Goal: Task Accomplishment & Management: Complete application form

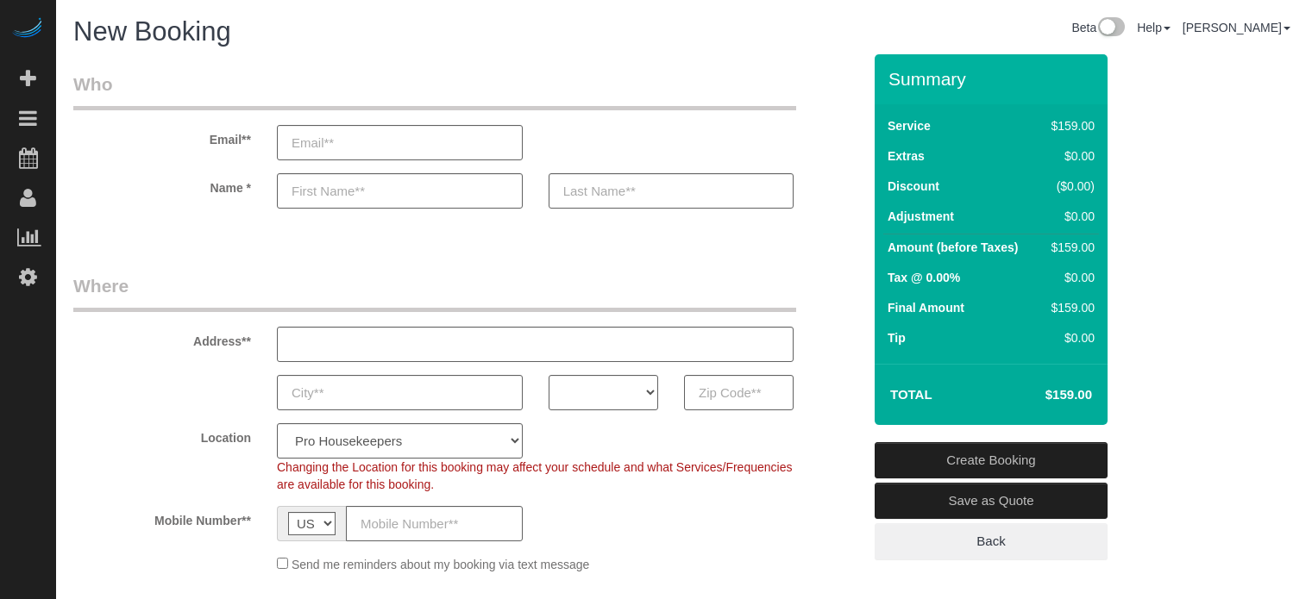
select select "4"
select select "number:9"
click at [709, 393] on input "text" at bounding box center [739, 392] width 110 height 35
paste input "90660"
type input "90660"
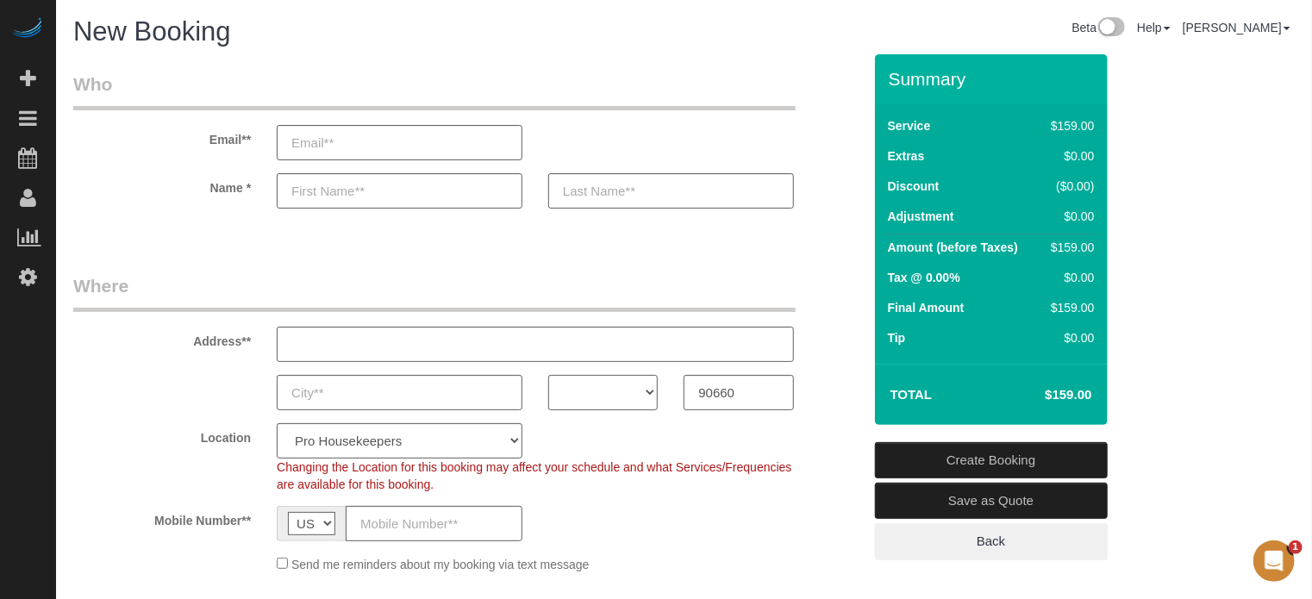
click at [623, 392] on select "AK AL AR AZ CA CO CT DC DE [GEOGRAPHIC_DATA] [GEOGRAPHIC_DATA] HI IA ID IL IN K…" at bounding box center [603, 392] width 110 height 35
select select "CA"
click at [548, 375] on select "AK AL AR AZ CA CO CT DC DE [GEOGRAPHIC_DATA] [GEOGRAPHIC_DATA] HI IA ID IL IN K…" at bounding box center [603, 392] width 110 height 35
click at [456, 434] on select "Pro Housekeepers [GEOGRAPHIC_DATA] [GEOGRAPHIC_DATA] [GEOGRAPHIC_DATA] [GEOGRAP…" at bounding box center [400, 440] width 246 height 35
select select "3"
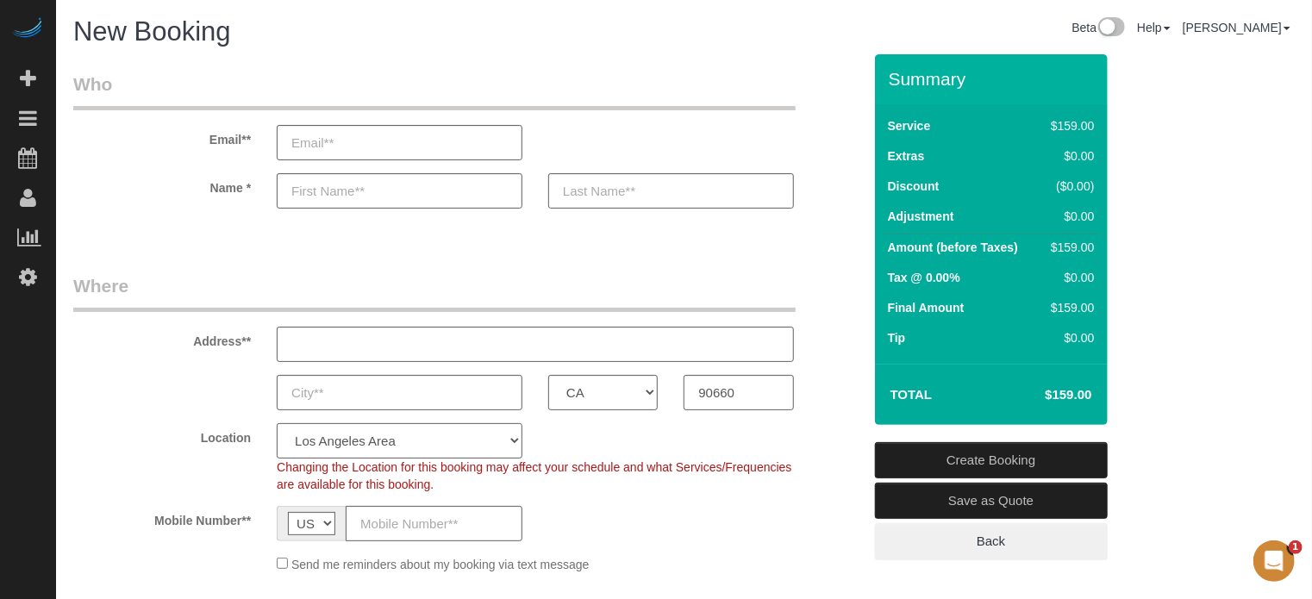
click at [277, 423] on select "Pro Housekeepers [GEOGRAPHIC_DATA] [GEOGRAPHIC_DATA] [GEOGRAPHIC_DATA] [GEOGRAP…" at bounding box center [400, 440] width 246 height 35
select select "object:1185"
select select "228"
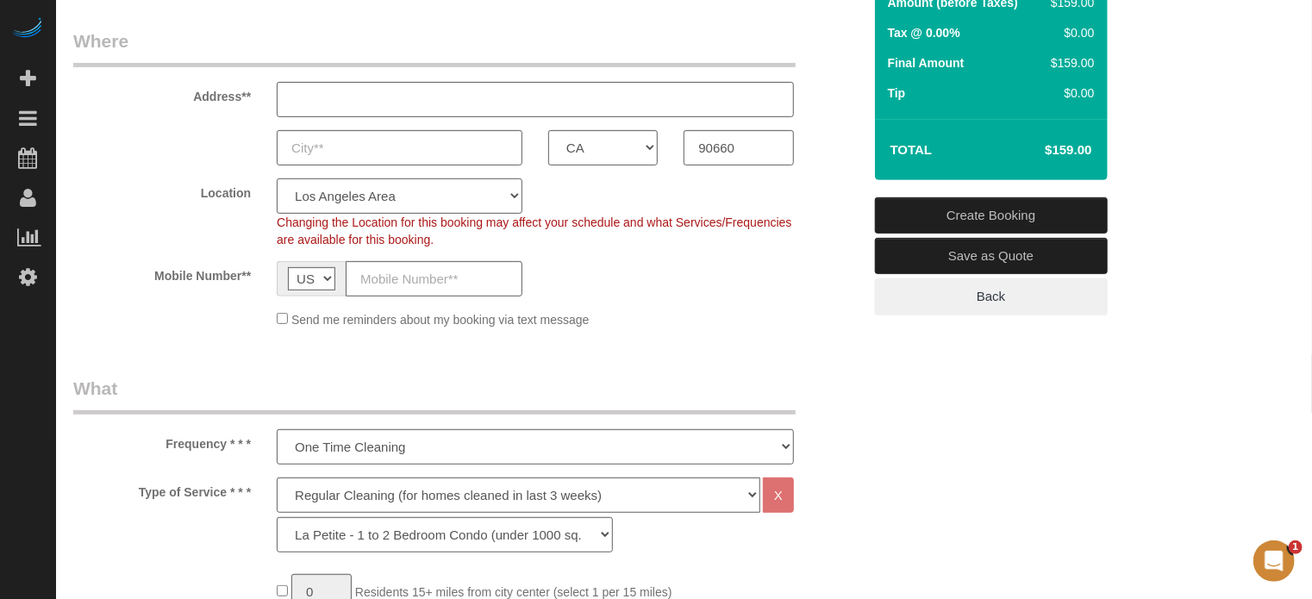
scroll to position [345, 0]
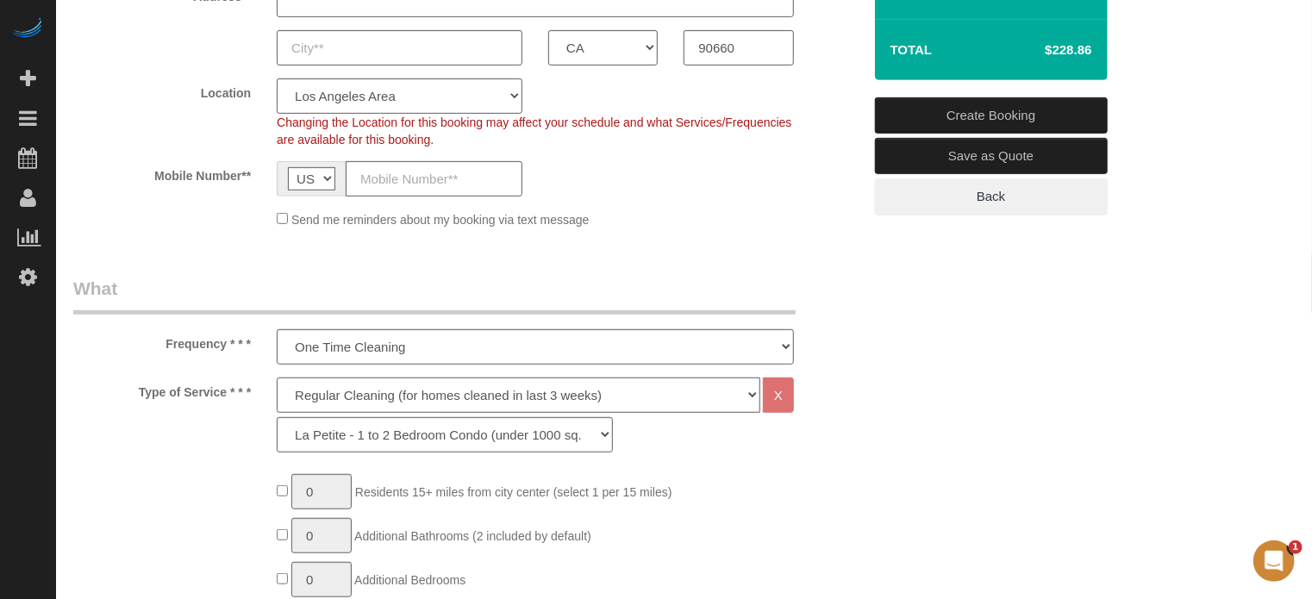
click at [341, 395] on select "Deep Cleaning (for homes that have not been cleaned in 3+ weeks) Spruce Regular…" at bounding box center [519, 395] width 484 height 35
select select "5"
click at [277, 378] on select "Deep Cleaning (for homes that have not been cleaned in 3+ weeks) Spruce Regular…" at bounding box center [519, 395] width 484 height 35
select select "278"
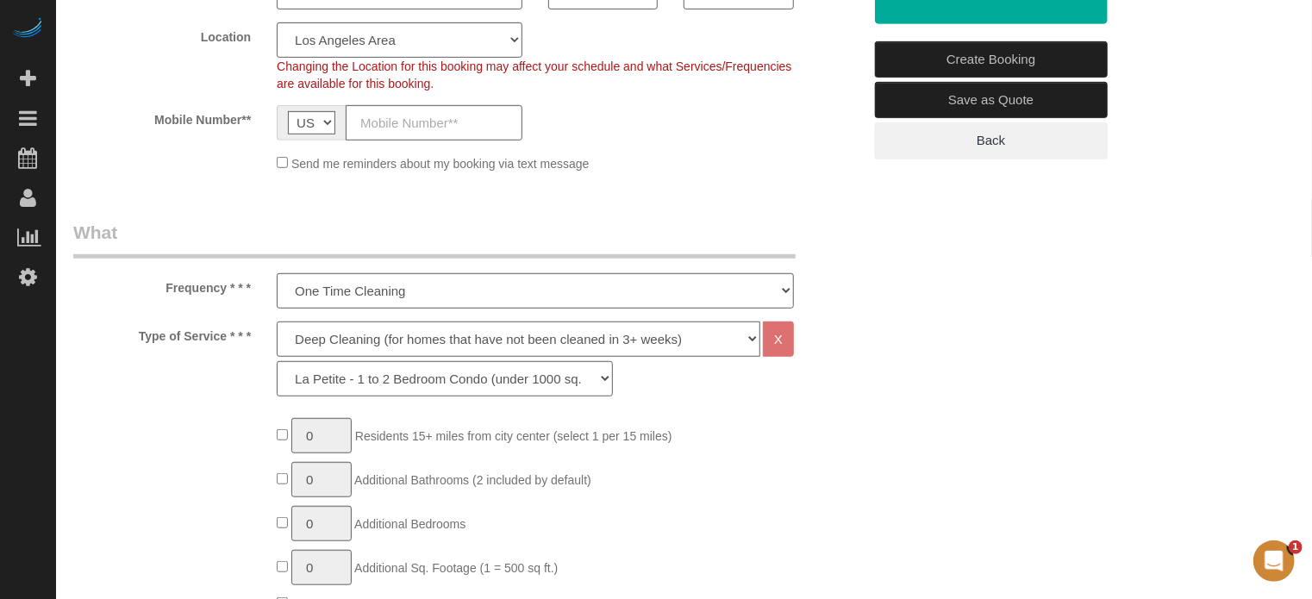
scroll to position [431, 0]
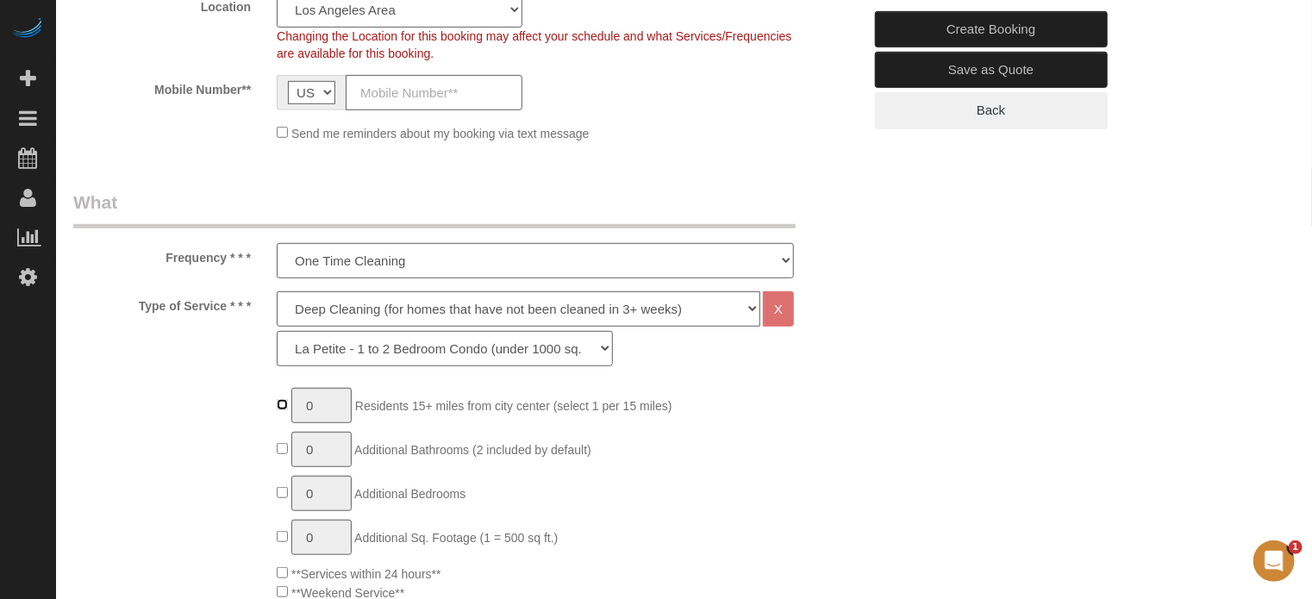
type input "1"
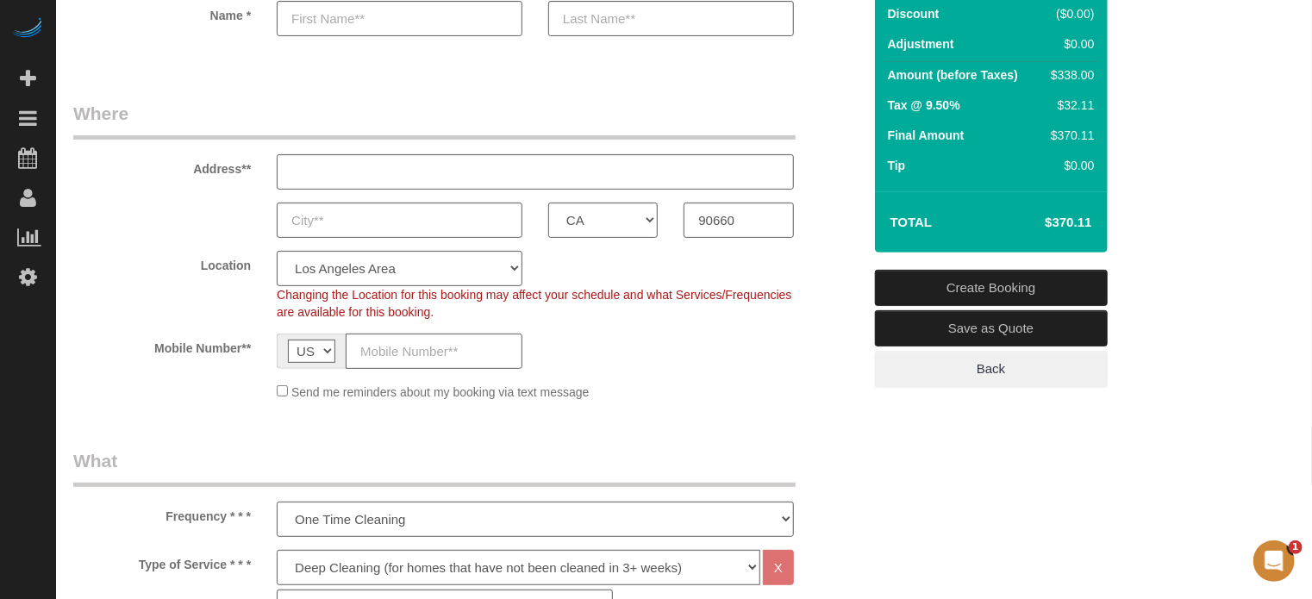
click at [126, 406] on fieldset "Where Address** AK AL AR AZ CA CO CT DC DE [GEOGRAPHIC_DATA] [GEOGRAPHIC_DATA] …" at bounding box center [467, 257] width 789 height 313
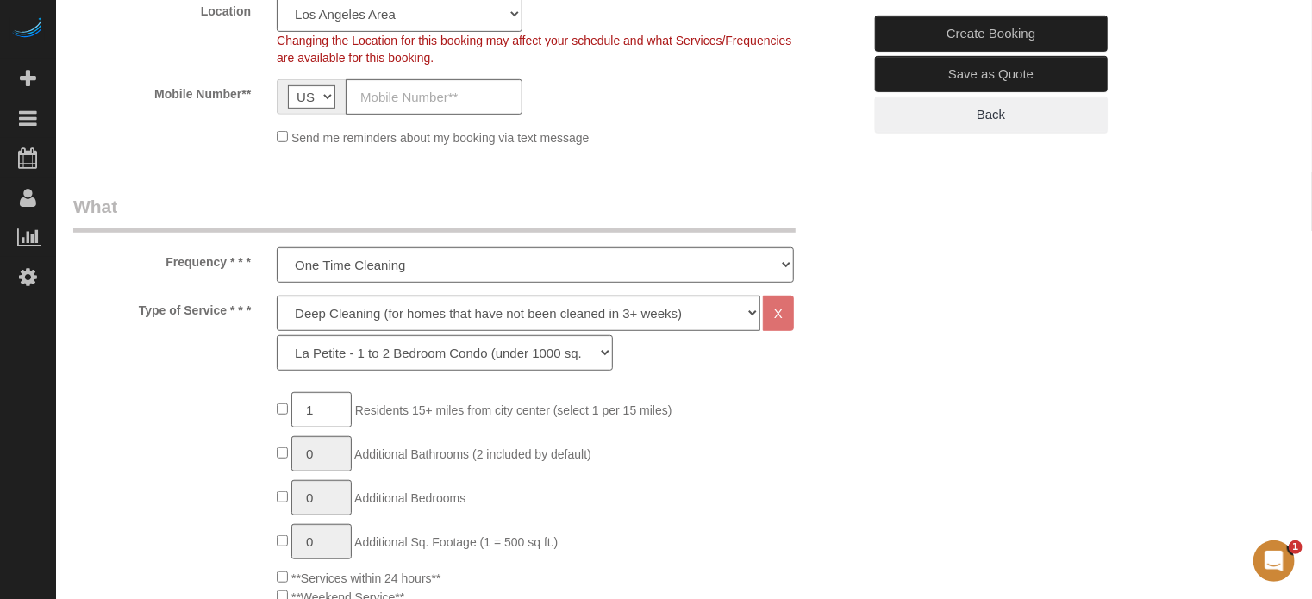
scroll to position [431, 0]
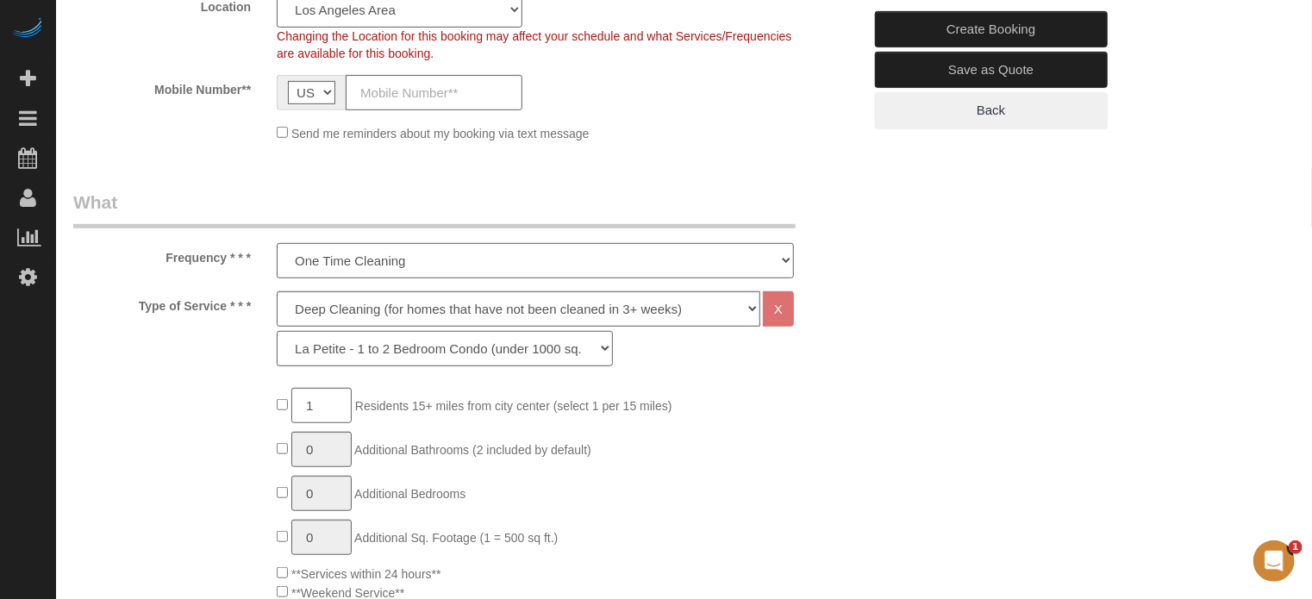
click at [507, 352] on select "La Petite - 1 to 2 Bedroom Condo (under 1000 sq. ft.) La Petite II - 2 Bedroom …" at bounding box center [445, 348] width 336 height 35
click at [277, 331] on select "La Petite - 1 to 2 Bedroom Condo (under 1000 sq. ft.) La Petite II - 2 Bedroom …" at bounding box center [445, 348] width 336 height 35
click at [107, 351] on div "Type of Service * * * Deep Cleaning (for homes that have not been cleaned in 3+…" at bounding box center [467, 333] width 815 height 84
click at [346, 355] on select "La Petite - 1 to 2 Bedroom Condo (under 1000 sq. ft.) La Petite II - 2 Bedroom …" at bounding box center [445, 348] width 336 height 35
select select "278"
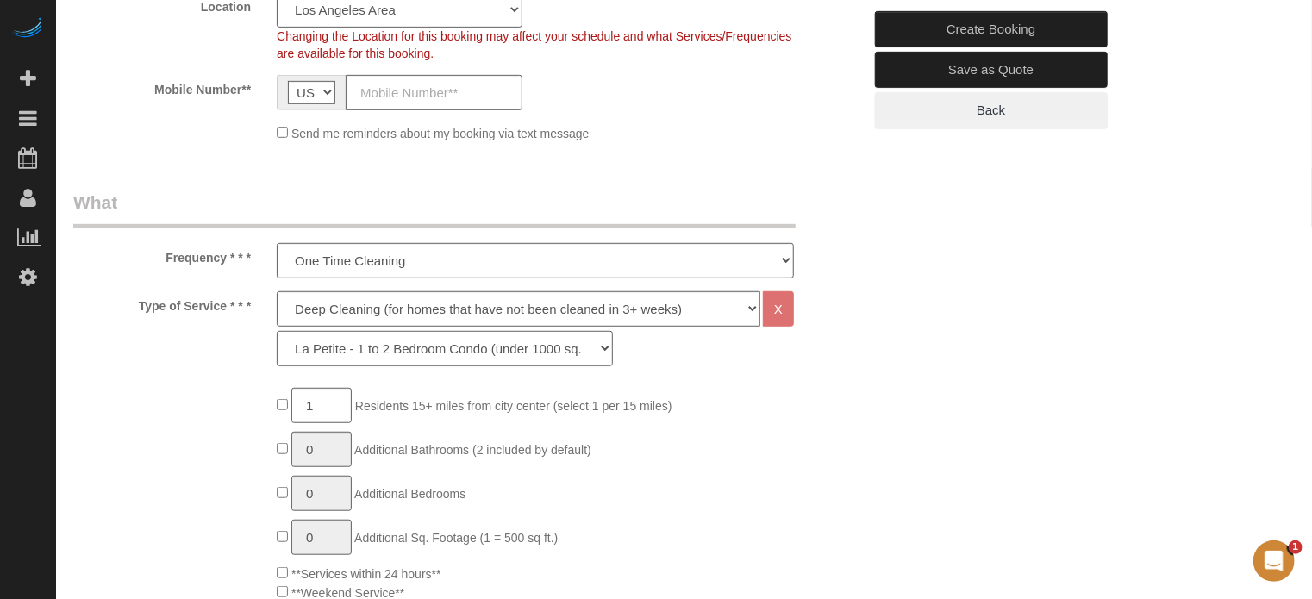
click at [277, 331] on select "La Petite - 1 to 2 Bedroom Condo (under 1000 sq. ft.) La Petite II - 2 Bedroom …" at bounding box center [445, 348] width 336 height 35
click at [824, 358] on div "Type of Service * * * Deep Cleaning (for homes that have not been cleaned in 3+…" at bounding box center [467, 333] width 815 height 84
drag, startPoint x: 165, startPoint y: 255, endPoint x: 255, endPoint y: 308, distance: 104.7
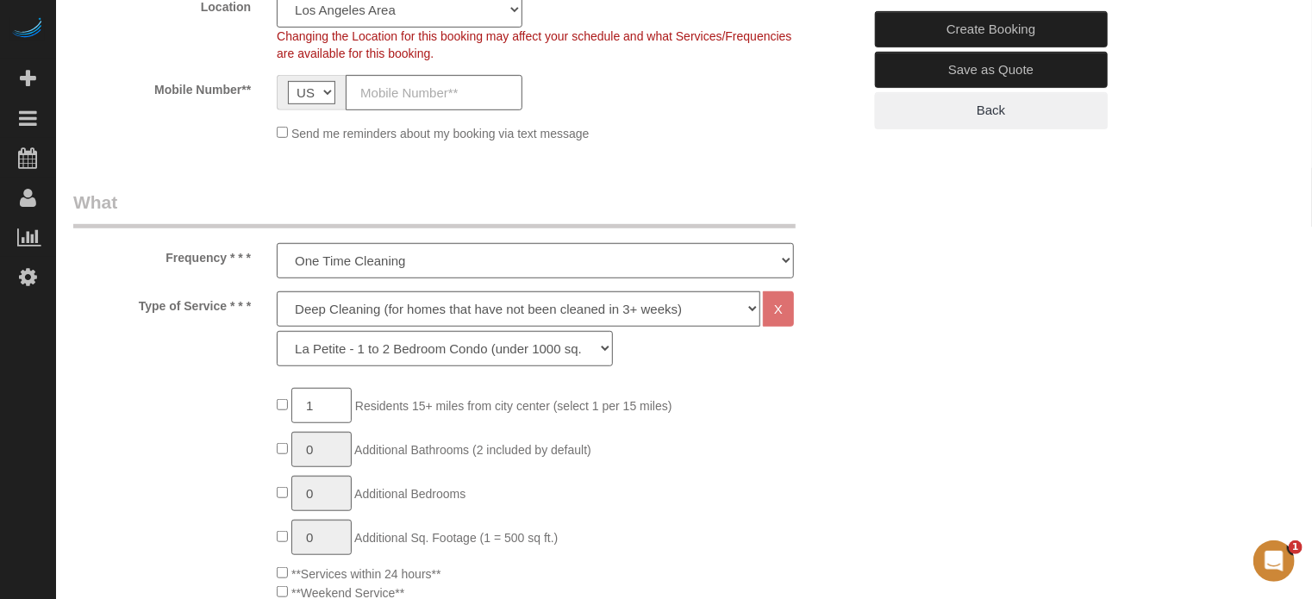
click at [255, 308] on label "Type of Service * * *" at bounding box center [162, 302] width 204 height 23
drag, startPoint x: 254, startPoint y: 308, endPoint x: 166, endPoint y: 261, distance: 98.8
click at [167, 261] on label "Frequency * * *" at bounding box center [162, 254] width 204 height 23
drag, startPoint x: 168, startPoint y: 256, endPoint x: 245, endPoint y: 302, distance: 89.3
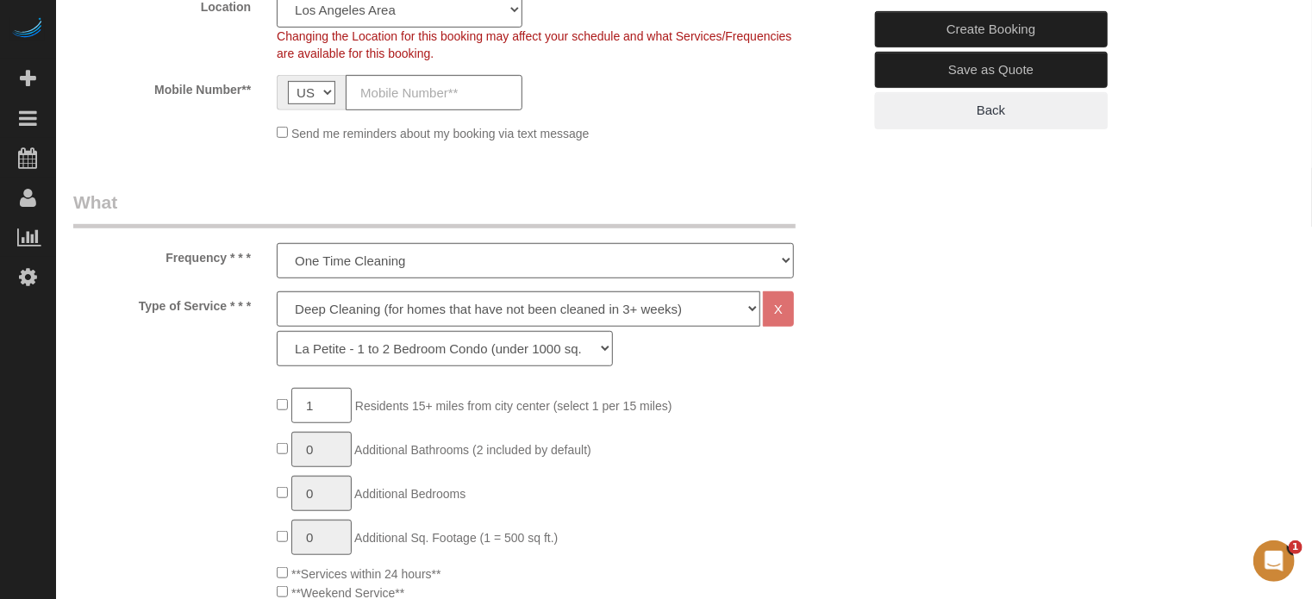
click at [245, 302] on label "Type of Service * * *" at bounding box center [162, 302] width 204 height 23
click at [338, 308] on select "Deep Cleaning (for homes that have not been cleaned in 3+ weeks) Spruce Regular…" at bounding box center [519, 308] width 484 height 35
select select "4"
click at [277, 291] on select "Deep Cleaning (for homes that have not been cleaned in 3+ weeks) Spruce Regular…" at bounding box center [519, 308] width 484 height 35
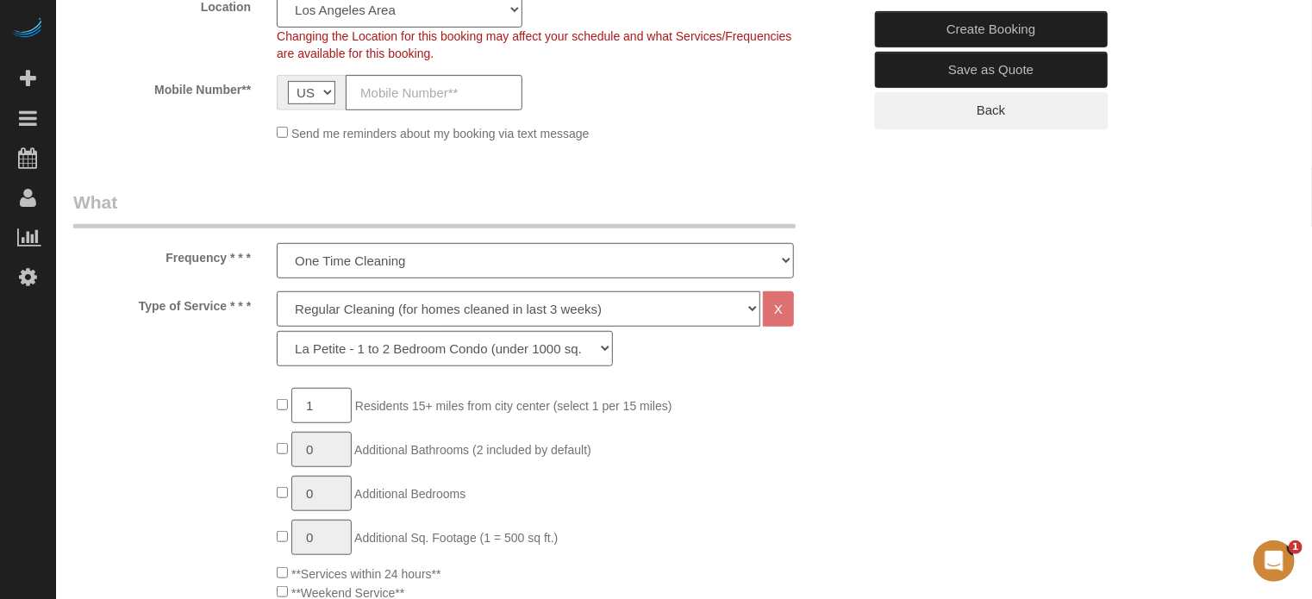
select select "228"
click at [354, 269] on select "One Time Cleaning Weekly Cleaning (20%) - 20.00% (0% for the First Booking) Eve…" at bounding box center [535, 260] width 517 height 35
select select "object:1186"
click at [277, 243] on select "One Time Cleaning Weekly Cleaning (20%) - 20.00% (0% for the First Booking) Eve…" at bounding box center [535, 260] width 517 height 35
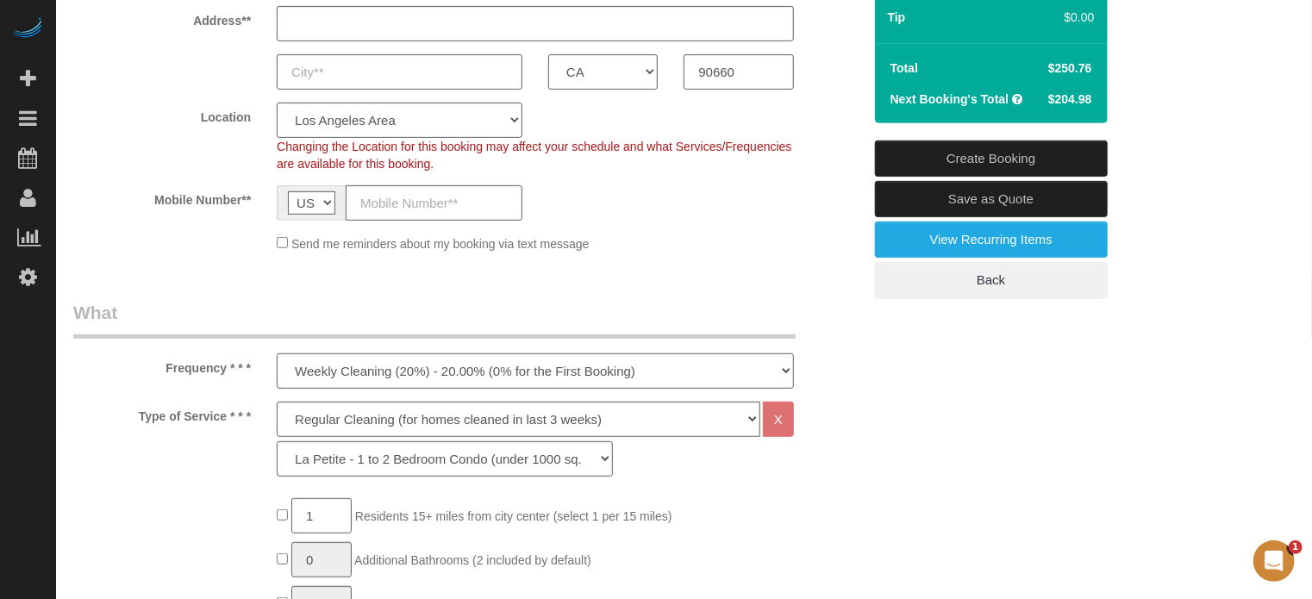
scroll to position [172, 0]
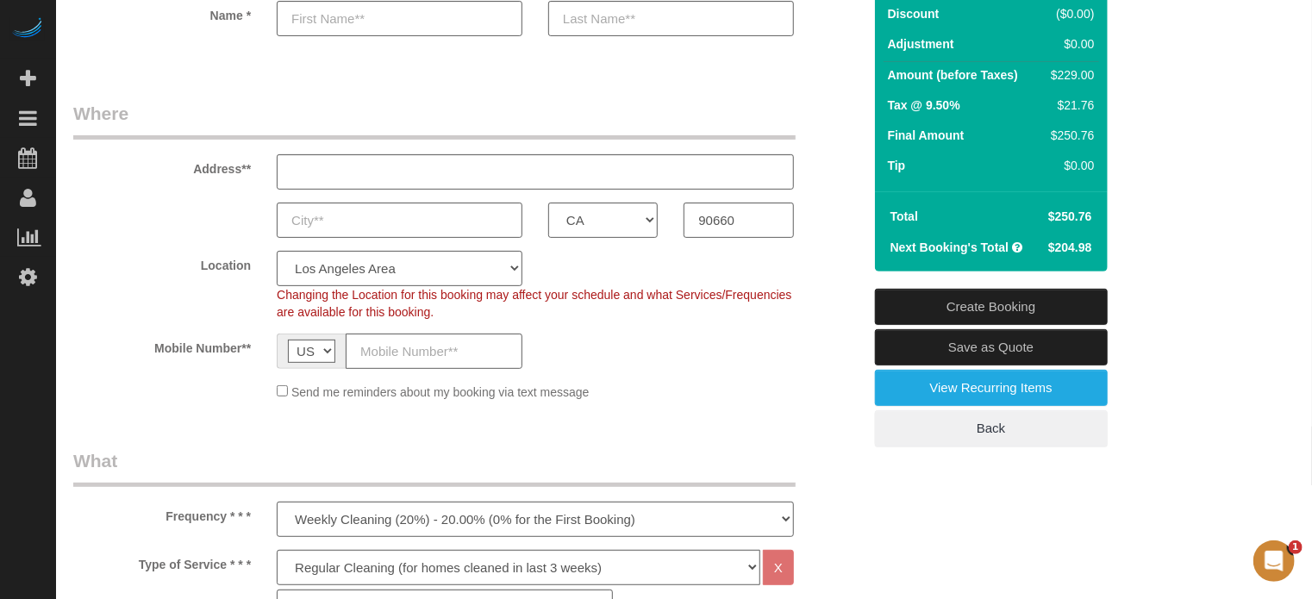
drag, startPoint x: 438, startPoint y: 310, endPoint x: 279, endPoint y: 299, distance: 159.1
click at [279, 299] on div "Changing the Location for this booking may affect your schedule and what Servic…" at bounding box center [535, 303] width 543 height 34
click at [279, 299] on span "Changing the Location for this booking may affect your schedule and what Servic…" at bounding box center [534, 303] width 515 height 31
drag, startPoint x: 277, startPoint y: 296, endPoint x: 447, endPoint y: 314, distance: 170.8
click at [447, 314] on div "Changing the Location for this booking may affect your schedule and what Servic…" at bounding box center [535, 303] width 543 height 34
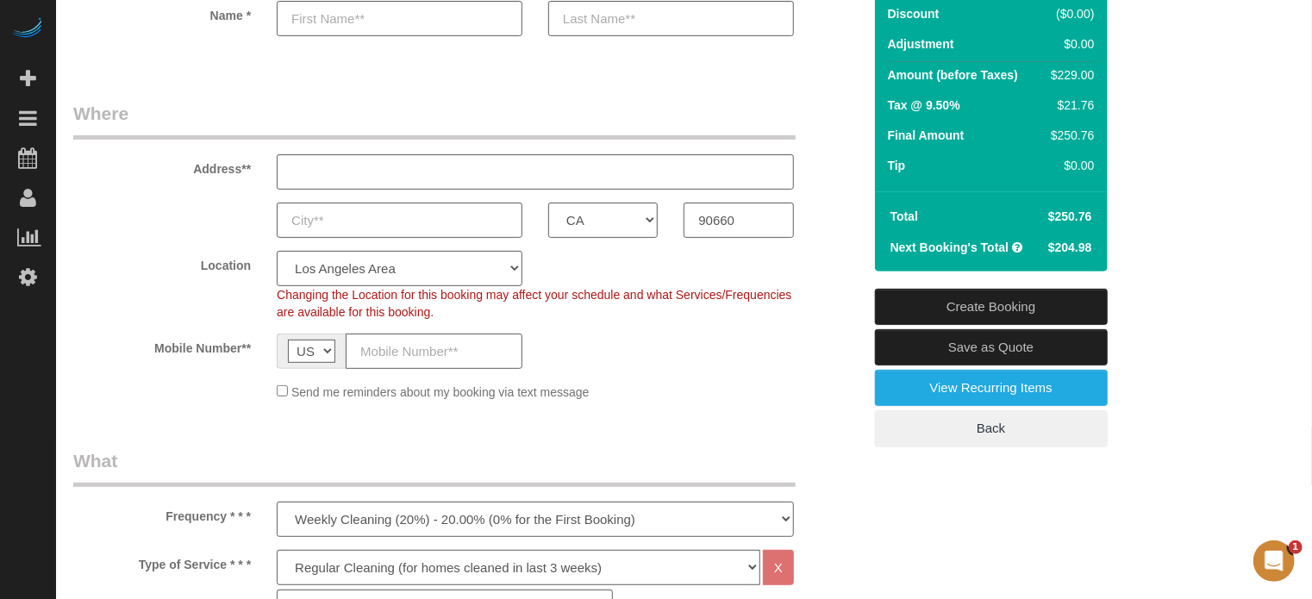
click at [447, 314] on div "Changing the Location for this booking may affect your schedule and what Servic…" at bounding box center [535, 303] width 543 height 34
drag, startPoint x: 454, startPoint y: 316, endPoint x: 275, endPoint y: 288, distance: 180.6
click at [275, 288] on div "Changing the Location for this booking may affect your schedule and what Servic…" at bounding box center [535, 303] width 543 height 34
drag, startPoint x: 274, startPoint y: 293, endPoint x: 459, endPoint y: 305, distance: 184.9
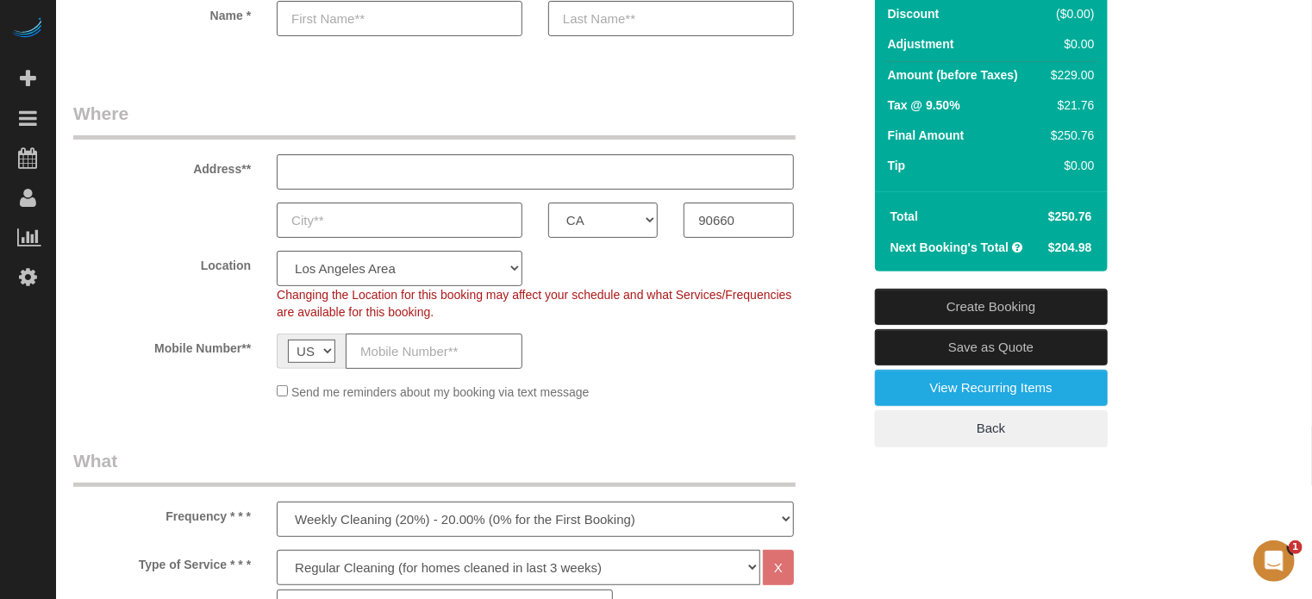
click at [459, 305] on div "Changing the Location for this booking may affect your schedule and what Servic…" at bounding box center [535, 303] width 543 height 34
drag, startPoint x: 446, startPoint y: 314, endPoint x: 279, endPoint y: 292, distance: 168.7
click at [279, 292] on div "Changing the Location for this booking may affect your schedule and what Servic…" at bounding box center [535, 303] width 543 height 34
click at [279, 292] on span "Changing the Location for this booking may affect your schedule and what Servic…" at bounding box center [534, 303] width 515 height 31
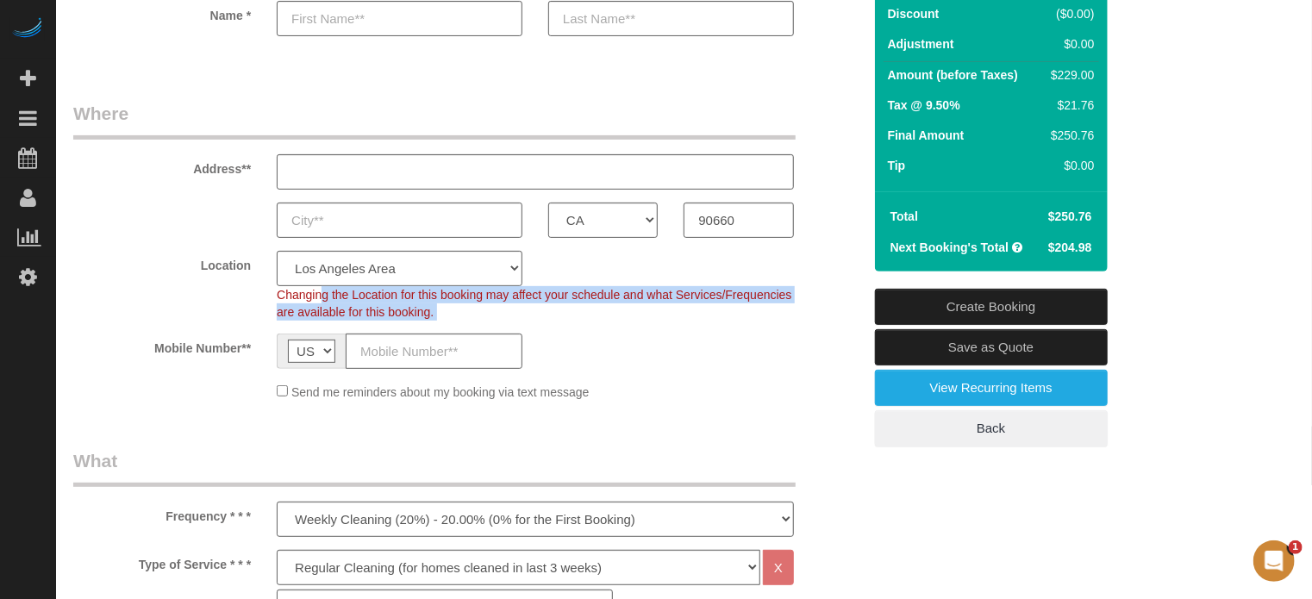
drag, startPoint x: 278, startPoint y: 292, endPoint x: 438, endPoint y: 316, distance: 162.1
click at [438, 316] on div "Changing the Location for this booking may affect your schedule and what Servic…" at bounding box center [535, 303] width 543 height 34
drag, startPoint x: 452, startPoint y: 315, endPoint x: 262, endPoint y: 296, distance: 190.7
click at [262, 296] on div "Location Pro Housekeepers [GEOGRAPHIC_DATA] [GEOGRAPHIC_DATA] [GEOGRAPHIC_DATA]…" at bounding box center [467, 286] width 815 height 70
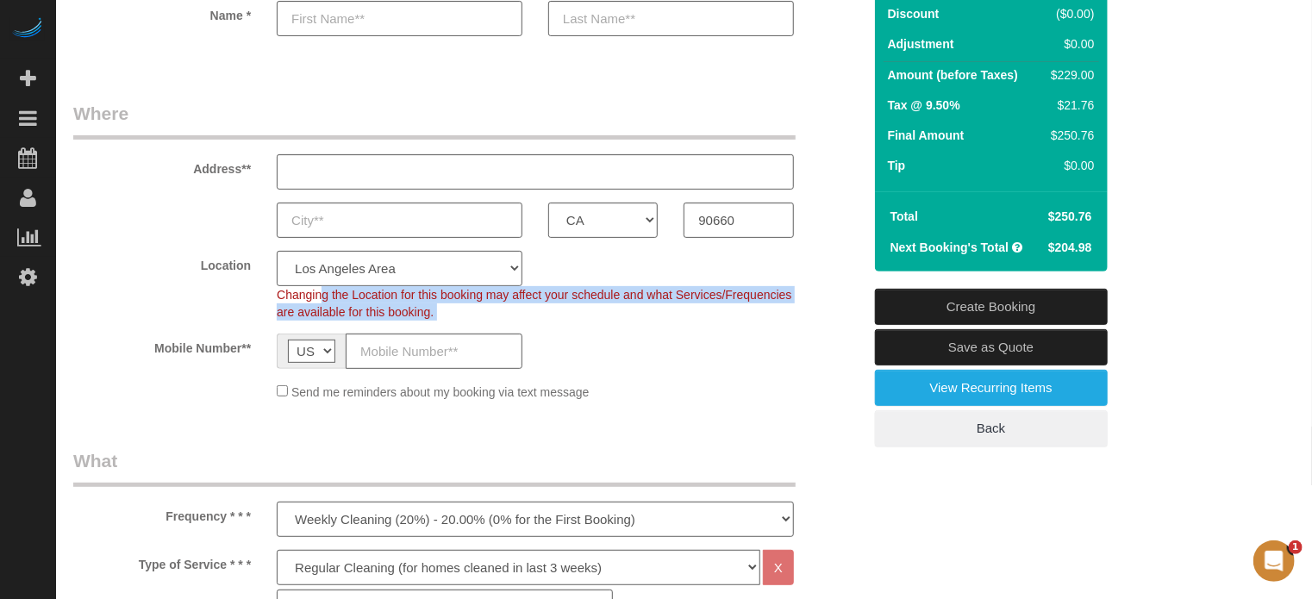
click at [262, 296] on div "Location Pro Housekeepers [GEOGRAPHIC_DATA] [GEOGRAPHIC_DATA] [GEOGRAPHIC_DATA]…" at bounding box center [467, 286] width 815 height 70
drag, startPoint x: 450, startPoint y: 311, endPoint x: 251, endPoint y: 293, distance: 200.0
click at [251, 293] on div "Location Pro Housekeepers [GEOGRAPHIC_DATA] [GEOGRAPHIC_DATA] [GEOGRAPHIC_DATA]…" at bounding box center [467, 286] width 815 height 70
click at [460, 304] on div "Changing the Location for this booking may affect your schedule and what Servic…" at bounding box center [535, 303] width 543 height 34
drag, startPoint x: 457, startPoint y: 313, endPoint x: 272, endPoint y: 295, distance: 186.3
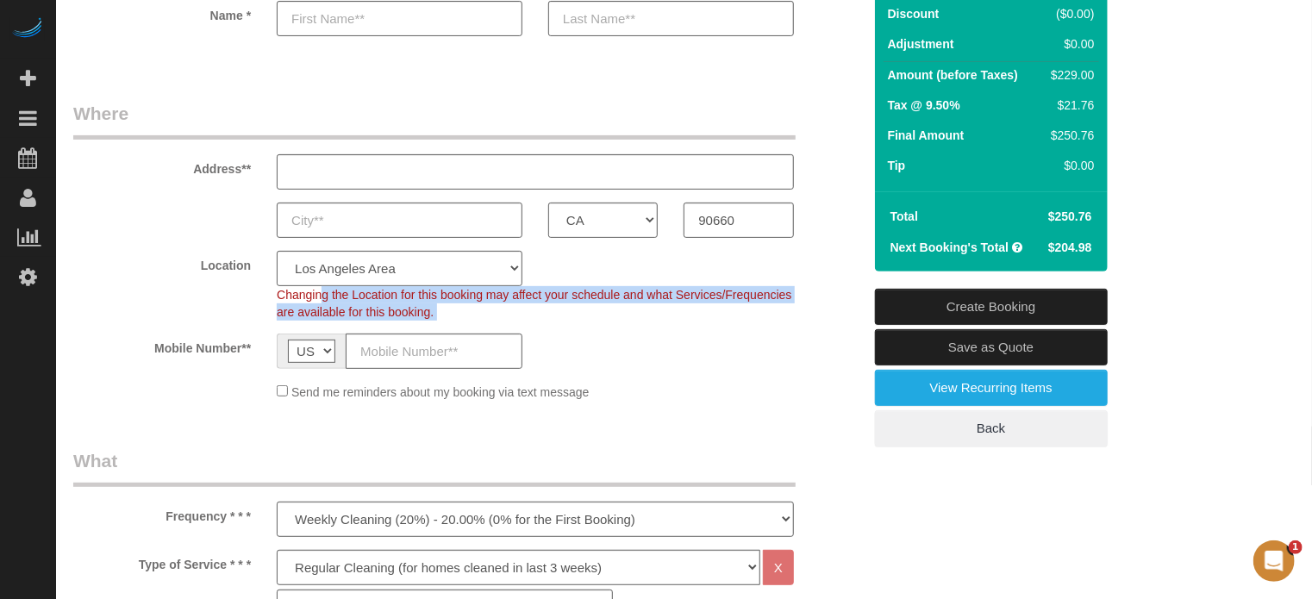
click at [272, 295] on div "Changing the Location for this booking may affect your schedule and what Servic…" at bounding box center [535, 303] width 543 height 34
click at [424, 306] on span "Changing the Location for this booking may affect your schedule and what Servic…" at bounding box center [534, 303] width 515 height 31
drag, startPoint x: 445, startPoint y: 311, endPoint x: 279, endPoint y: 295, distance: 167.2
click at [279, 295] on div "Changing the Location for this booking may affect your schedule and what Servic…" at bounding box center [535, 303] width 543 height 34
click at [279, 295] on span "Changing the Location for this booking may affect your schedule and what Servic…" at bounding box center [534, 303] width 515 height 31
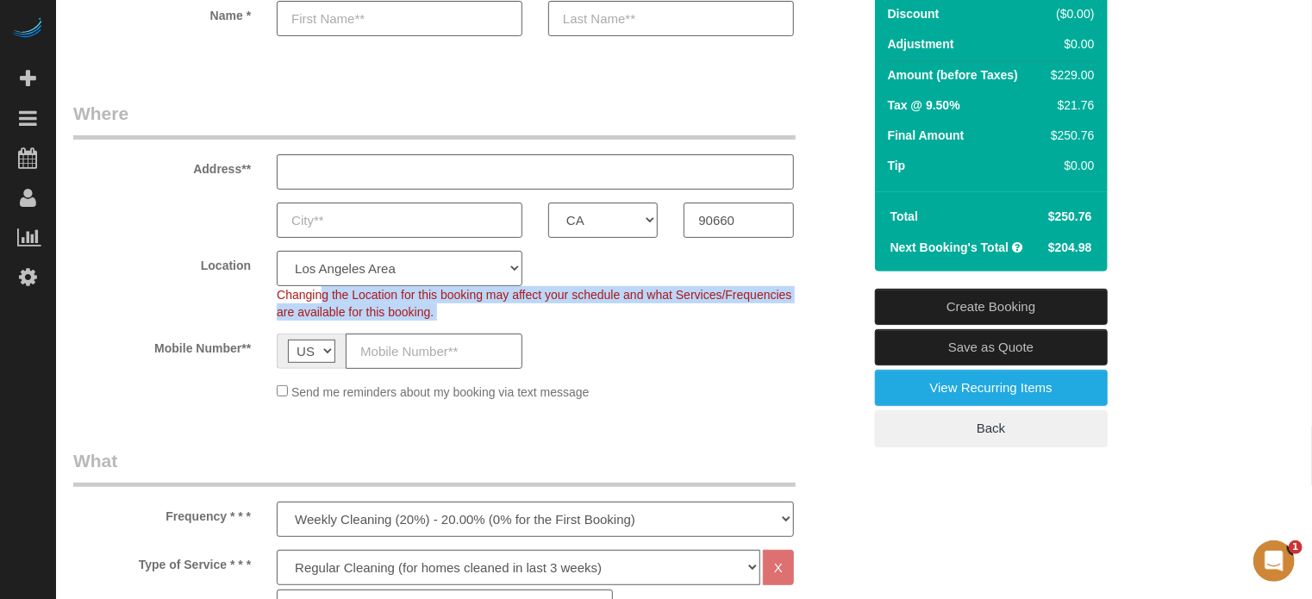
drag, startPoint x: 279, startPoint y: 295, endPoint x: 442, endPoint y: 316, distance: 165.1
click at [442, 316] on div "Changing the Location for this booking may affect your schedule and what Servic…" at bounding box center [535, 303] width 543 height 34
drag, startPoint x: 448, startPoint y: 316, endPoint x: 266, endPoint y: 298, distance: 183.6
click at [266, 298] on div "Changing the Location for this booking may affect your schedule and what Servic…" at bounding box center [535, 303] width 543 height 34
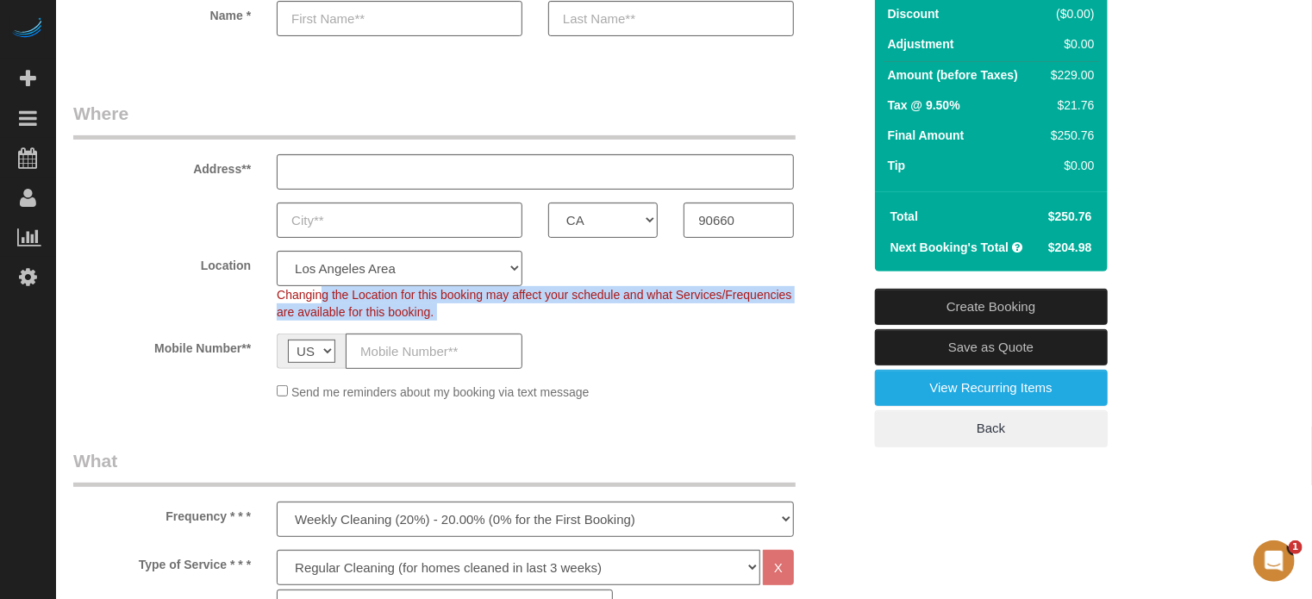
click at [266, 298] on div "Changing the Location for this booking may affect your schedule and what Servic…" at bounding box center [535, 303] width 543 height 34
drag, startPoint x: 274, startPoint y: 298, endPoint x: 439, endPoint y: 317, distance: 165.8
click at [439, 317] on div "Changing the Location for this booking may affect your schedule and what Servic…" at bounding box center [535, 303] width 543 height 34
drag, startPoint x: 442, startPoint y: 316, endPoint x: 248, endPoint y: 290, distance: 195.0
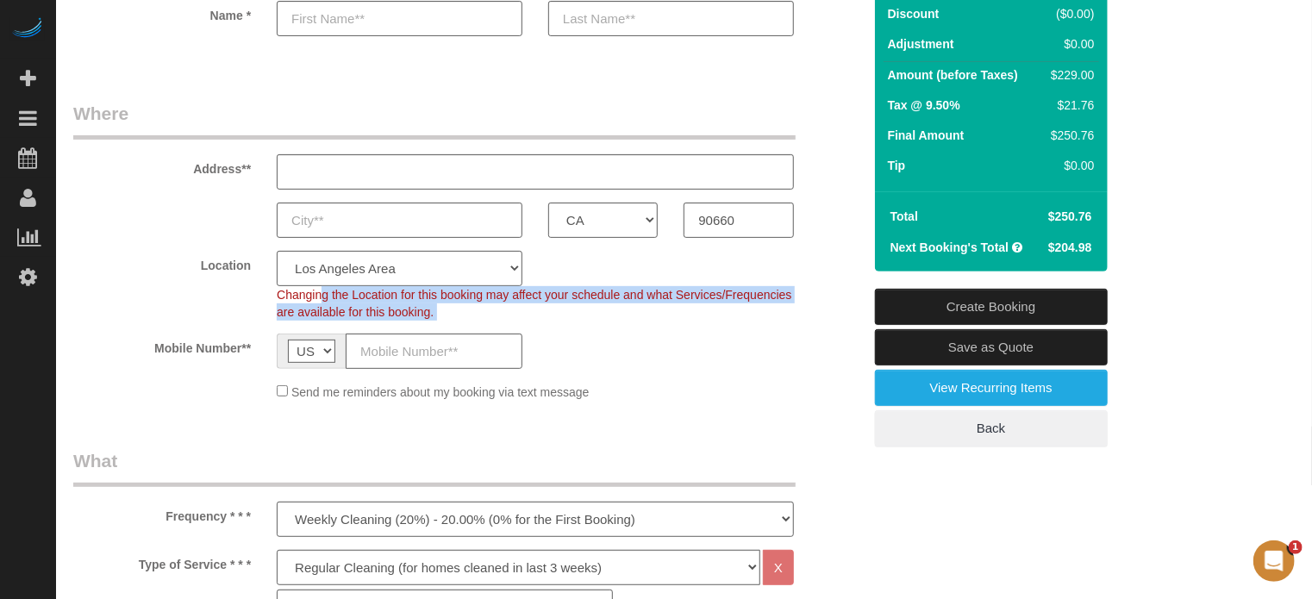
click at [248, 290] on div "Location Pro Housekeepers [GEOGRAPHIC_DATA] [GEOGRAPHIC_DATA] [GEOGRAPHIC_DATA]…" at bounding box center [467, 286] width 815 height 70
click at [298, 296] on span "Changing the Location for this booking may affect your schedule and what Servic…" at bounding box center [534, 303] width 515 height 31
drag, startPoint x: 440, startPoint y: 316, endPoint x: 279, endPoint y: 299, distance: 162.1
click at [279, 299] on div "Changing the Location for this booking may affect your schedule and what Servic…" at bounding box center [535, 303] width 543 height 34
click at [279, 299] on span "Changing the Location for this booking may affect your schedule and what Servic…" at bounding box center [534, 303] width 515 height 31
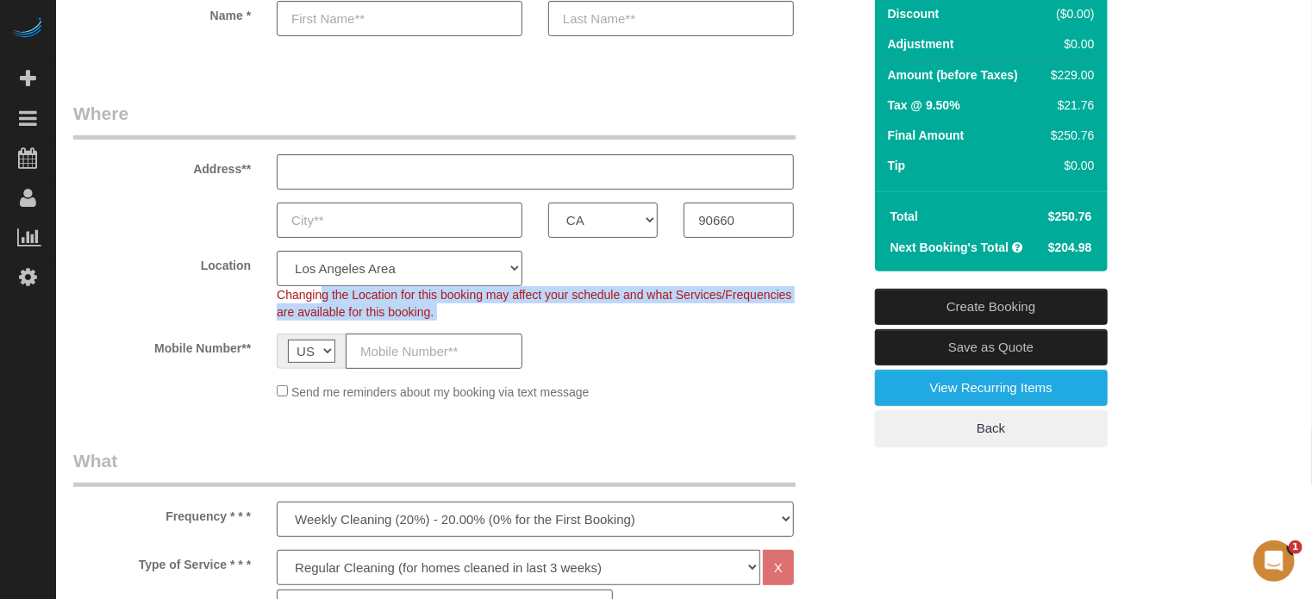
drag, startPoint x: 442, startPoint y: 313, endPoint x: 272, endPoint y: 301, distance: 169.4
click at [272, 301] on div "Changing the Location for this booking may affect your schedule and what Servic…" at bounding box center [535, 303] width 543 height 34
click at [493, 314] on div "Changing the Location for this booking may affect your schedule and what Servic…" at bounding box center [535, 303] width 543 height 34
drag, startPoint x: 445, startPoint y: 311, endPoint x: 254, endPoint y: 292, distance: 192.4
click at [254, 292] on div "Location Pro Housekeepers [GEOGRAPHIC_DATA] [GEOGRAPHIC_DATA] [GEOGRAPHIC_DATA]…" at bounding box center [467, 286] width 815 height 70
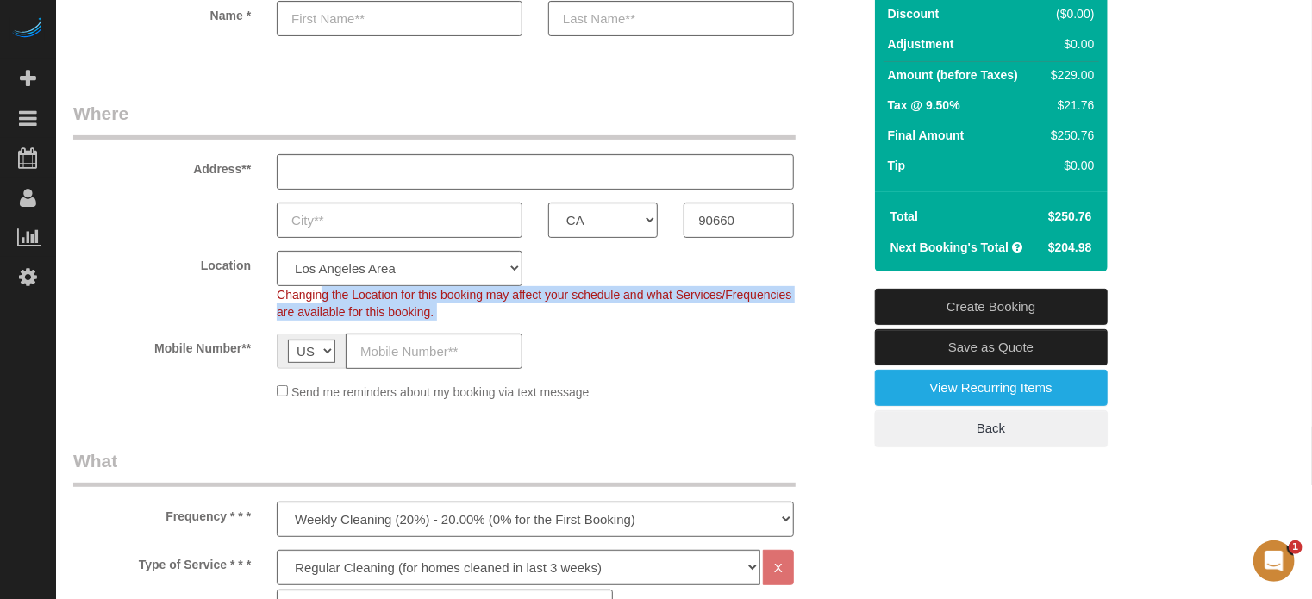
click at [254, 292] on div "Location Pro Housekeepers [GEOGRAPHIC_DATA] [GEOGRAPHIC_DATA] [GEOGRAPHIC_DATA]…" at bounding box center [467, 286] width 815 height 70
drag, startPoint x: 276, startPoint y: 294, endPoint x: 443, endPoint y: 306, distance: 167.7
click at [443, 306] on div "Changing the Location for this booking may affect your schedule and what Servic…" at bounding box center [535, 303] width 543 height 34
drag, startPoint x: 445, startPoint y: 314, endPoint x: 265, endPoint y: 299, distance: 180.8
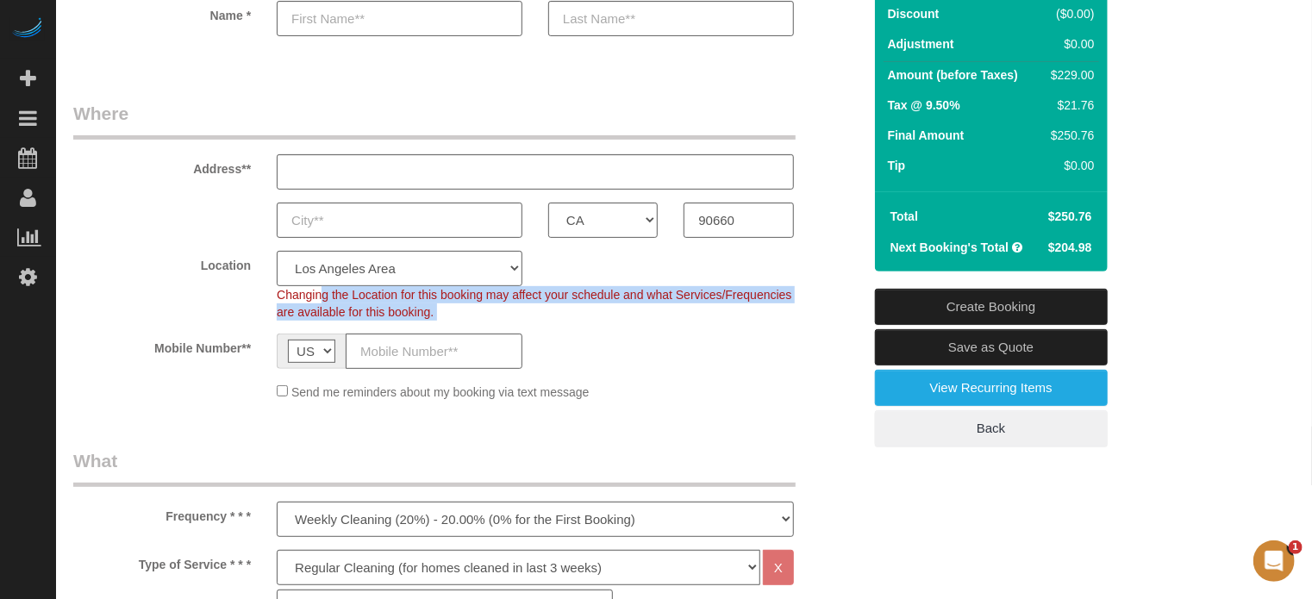
click at [265, 299] on div "Changing the Location for this booking may affect your schedule and what Servic…" at bounding box center [535, 303] width 543 height 34
drag, startPoint x: 274, startPoint y: 294, endPoint x: 458, endPoint y: 316, distance: 185.0
click at [458, 316] on div "Changing the Location for this booking may affect your schedule and what Servic…" at bounding box center [535, 303] width 543 height 34
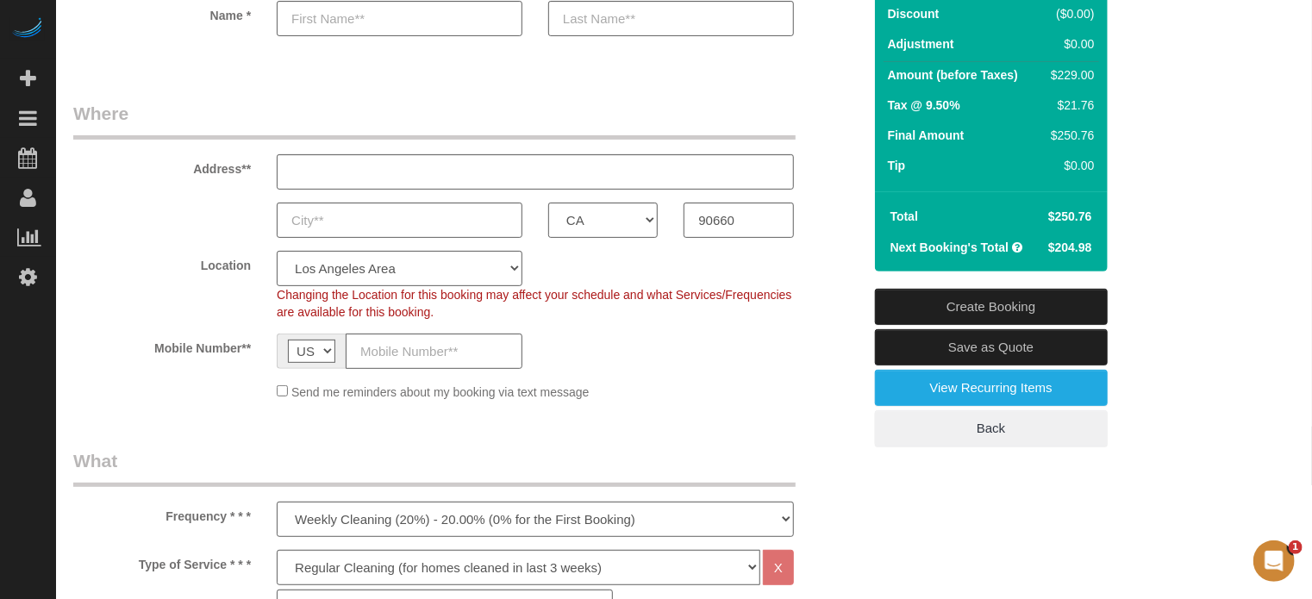
drag, startPoint x: 1290, startPoint y: 399, endPoint x: 1282, endPoint y: 420, distance: 22.1
click at [827, 313] on div "Location Pro Housekeepers [GEOGRAPHIC_DATA] [GEOGRAPHIC_DATA] [GEOGRAPHIC_DATA]…" at bounding box center [467, 286] width 815 height 70
drag, startPoint x: 448, startPoint y: 310, endPoint x: 249, endPoint y: 302, distance: 199.3
click at [249, 302] on div "Location Pro Housekeepers [GEOGRAPHIC_DATA] [GEOGRAPHIC_DATA] [GEOGRAPHIC_DATA]…" at bounding box center [467, 286] width 815 height 70
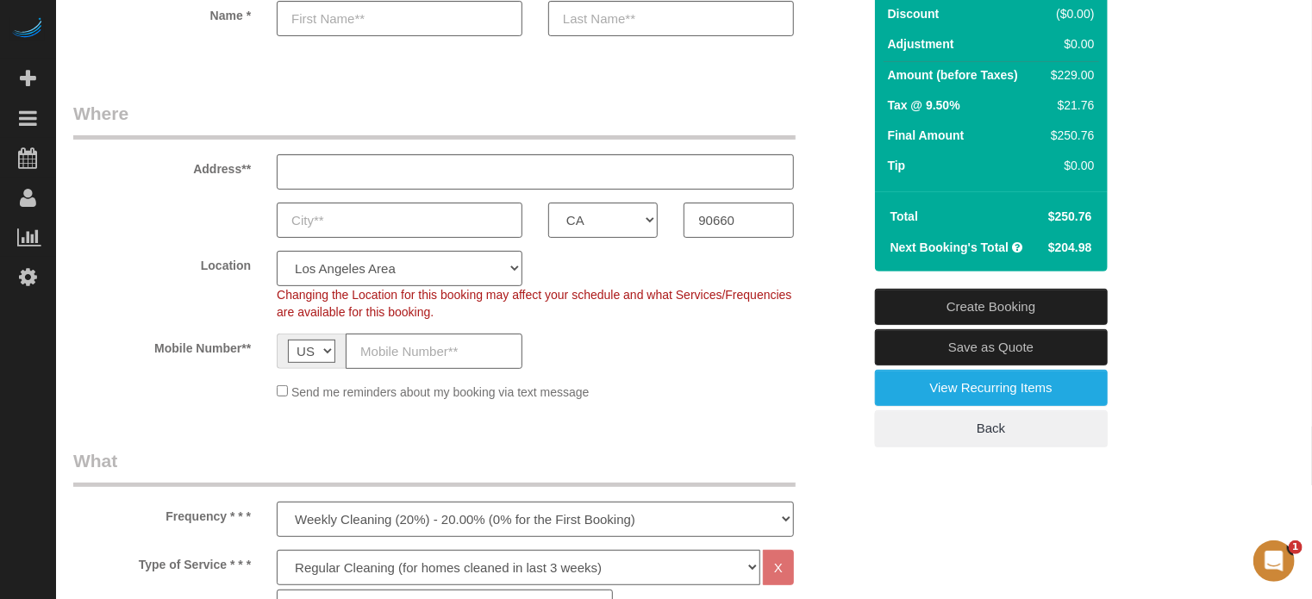
click at [384, 304] on span "Changing the Location for this booking may affect your schedule and what Servic…" at bounding box center [534, 303] width 515 height 31
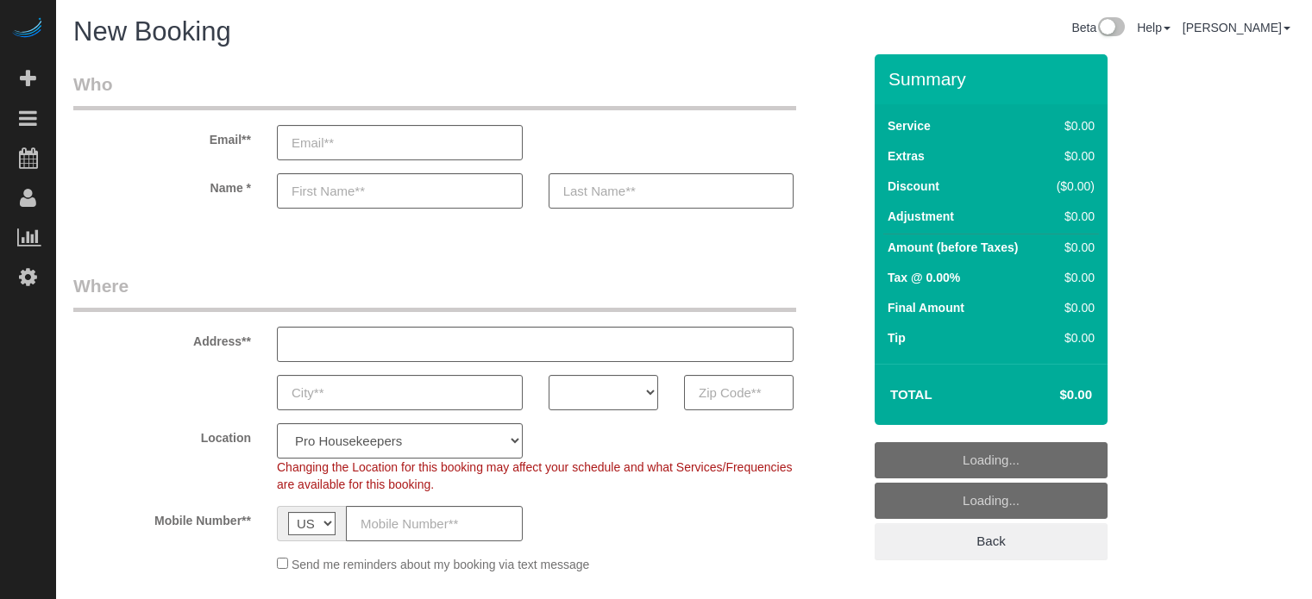
select select "4"
select select "number:9"
